Goal: Transaction & Acquisition: Subscribe to service/newsletter

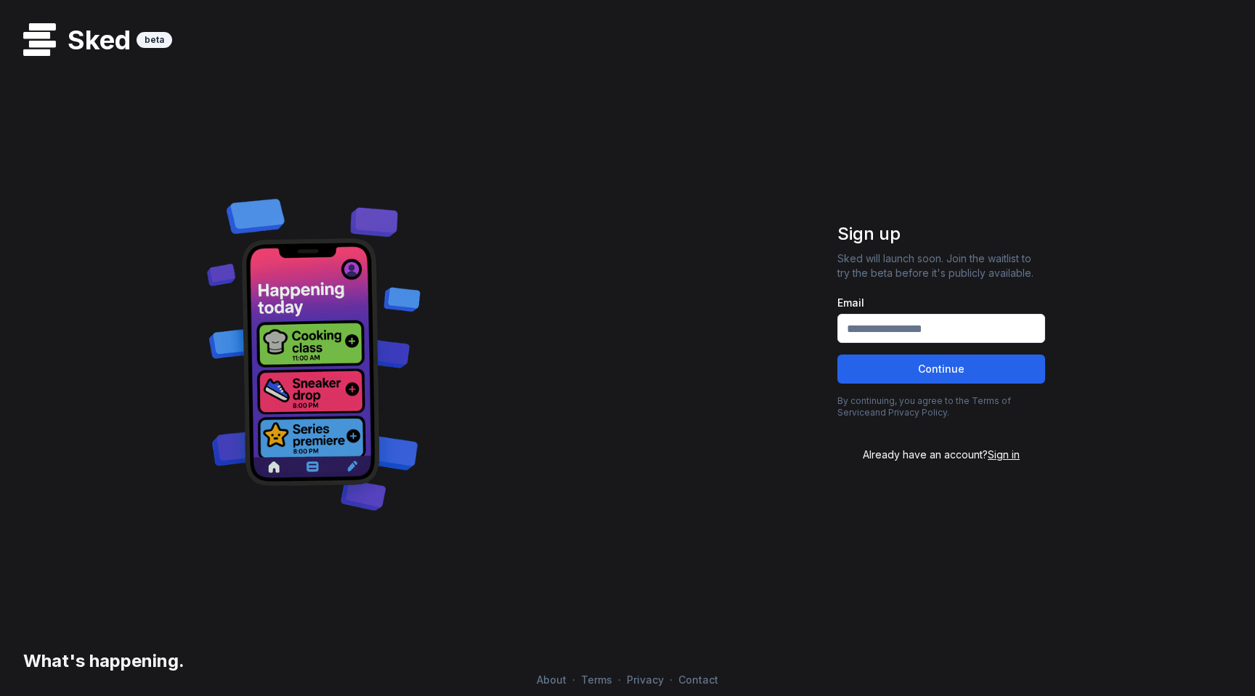
click at [975, 330] on input "Email" at bounding box center [941, 328] width 208 height 29
type input "**********"
click at [983, 365] on button "Continue" at bounding box center [941, 368] width 208 height 29
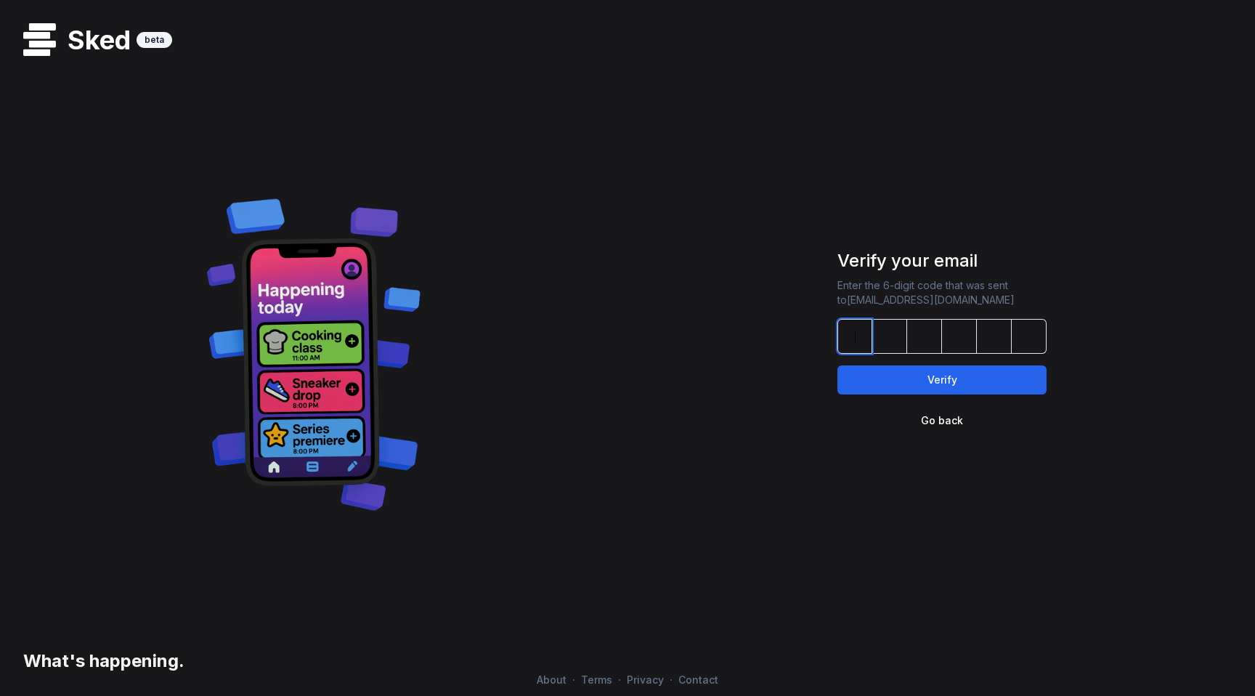
click at [866, 339] on input at bounding box center [956, 336] width 238 height 35
type input "******"
click at [871, 378] on button "Verify" at bounding box center [941, 379] width 209 height 29
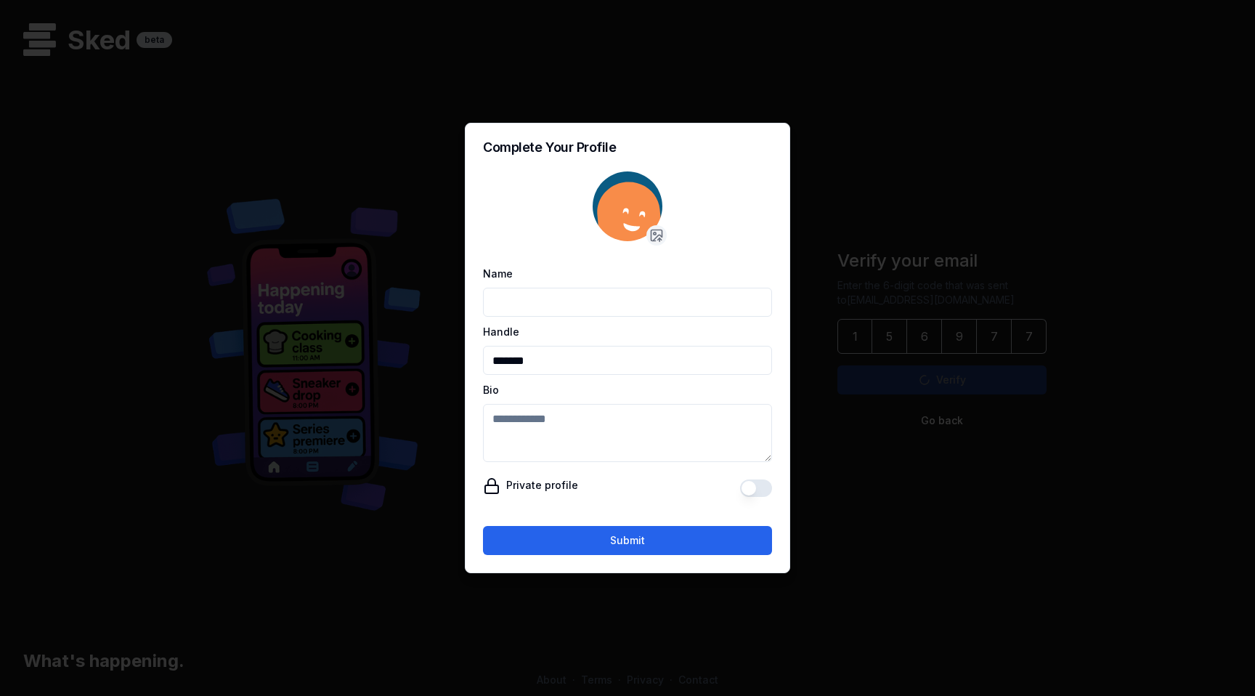
click at [646, 306] on input "Name" at bounding box center [627, 302] width 289 height 29
click at [336, 205] on div at bounding box center [627, 348] width 1255 height 696
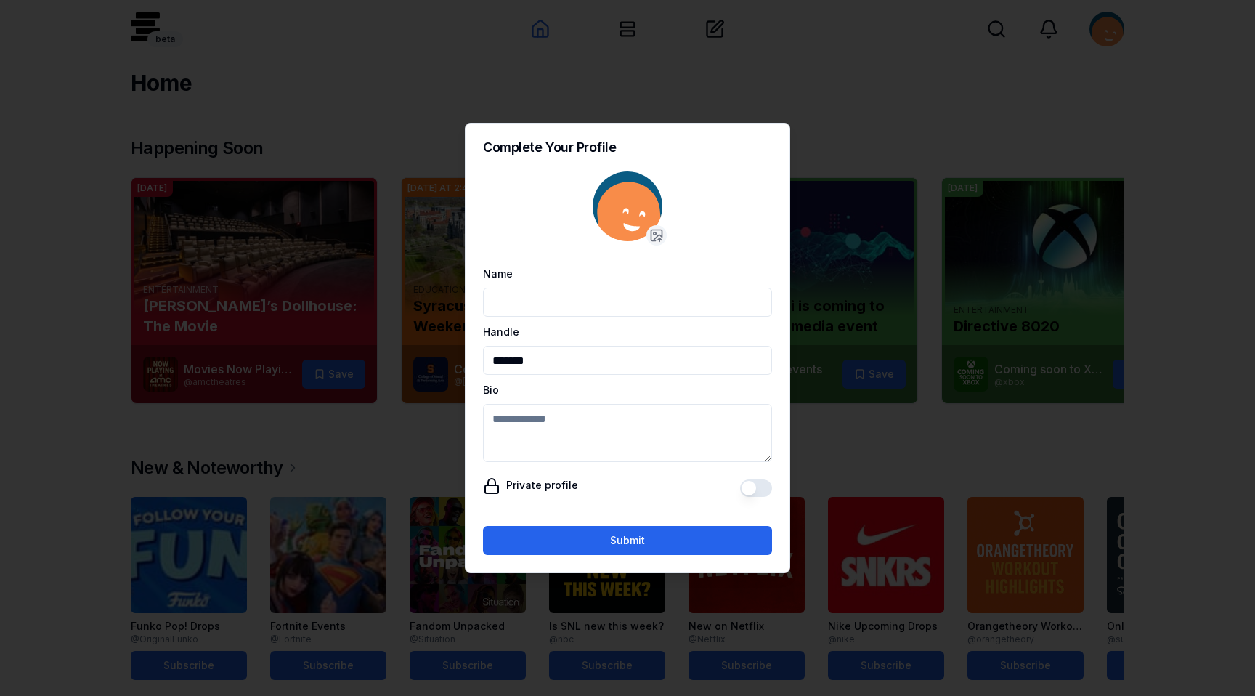
click at [480, 77] on div at bounding box center [627, 348] width 1255 height 696
click at [394, 349] on div at bounding box center [627, 348] width 1255 height 696
click at [670, 229] on div at bounding box center [627, 212] width 289 height 93
